Goal: Find specific page/section: Find specific page/section

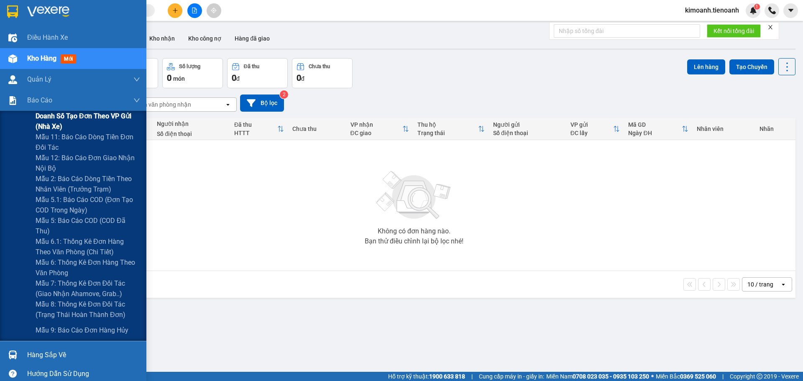
click at [70, 117] on span "Doanh số tạo đơn theo VP gửi (nhà xe)" at bounding box center [88, 121] width 104 height 21
